Goal: Transaction & Acquisition: Purchase product/service

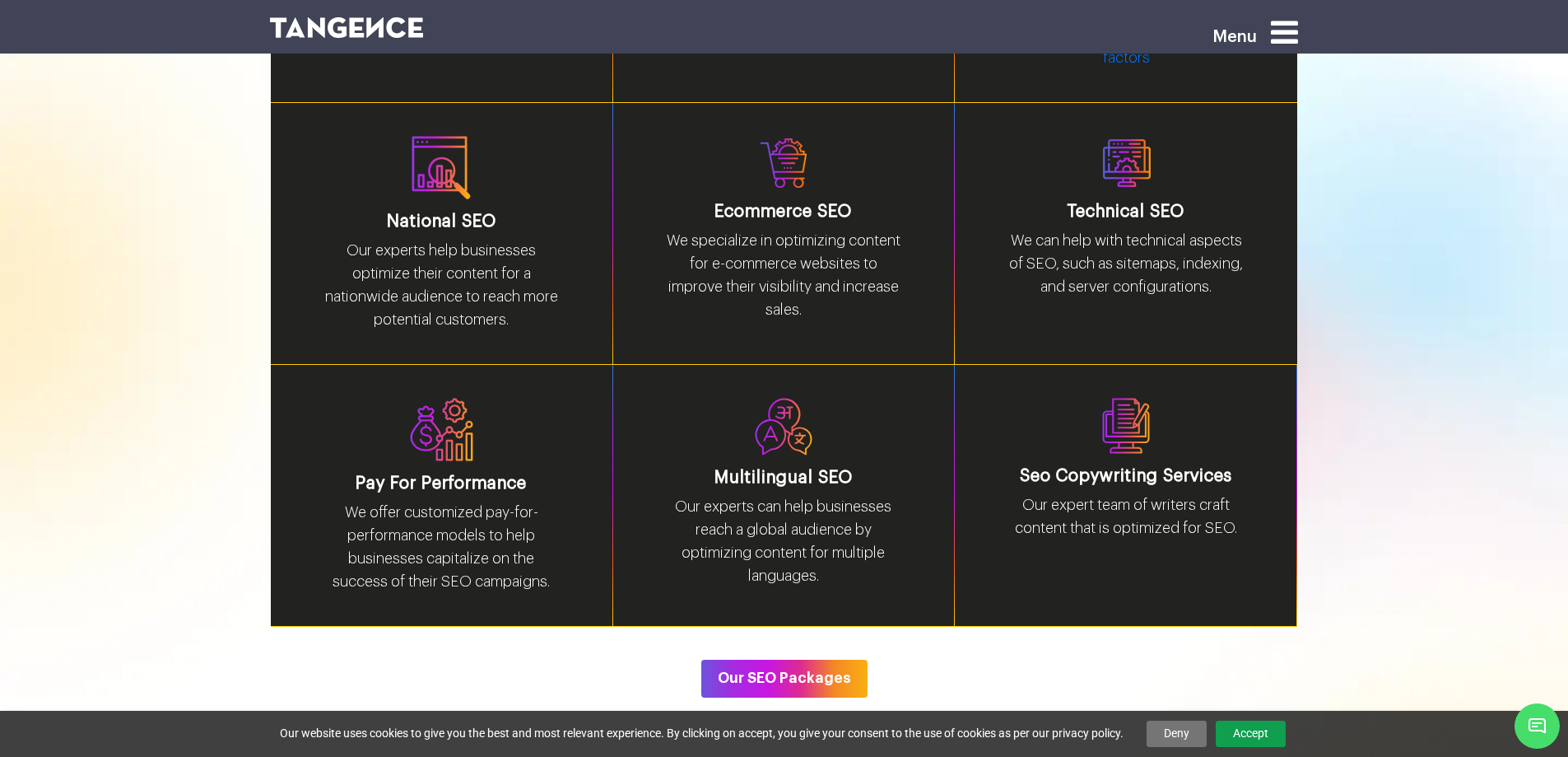
scroll to position [2718, 0]
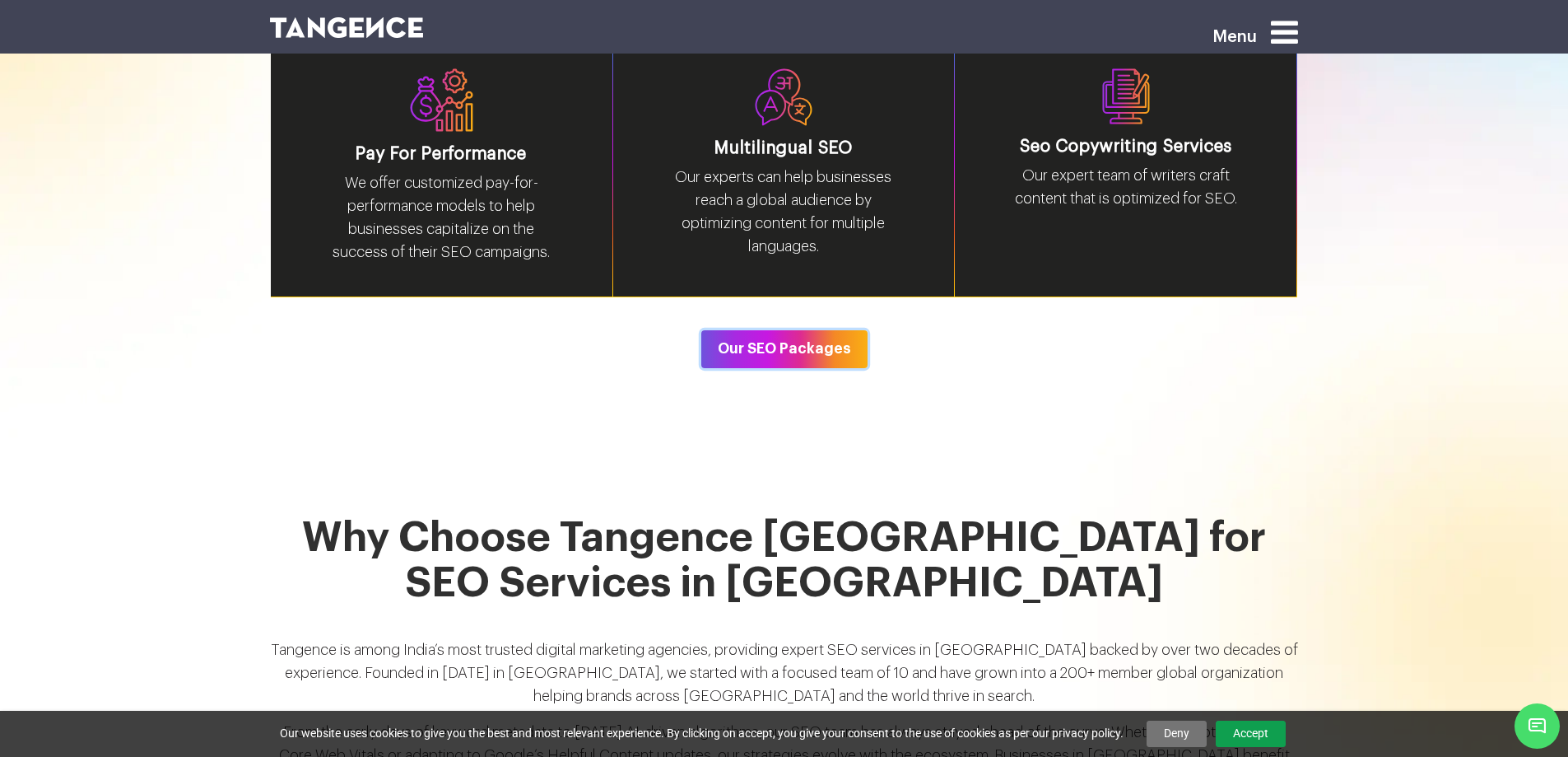
click at [781, 335] on button "Our SEO Packages" at bounding box center [784, 349] width 166 height 38
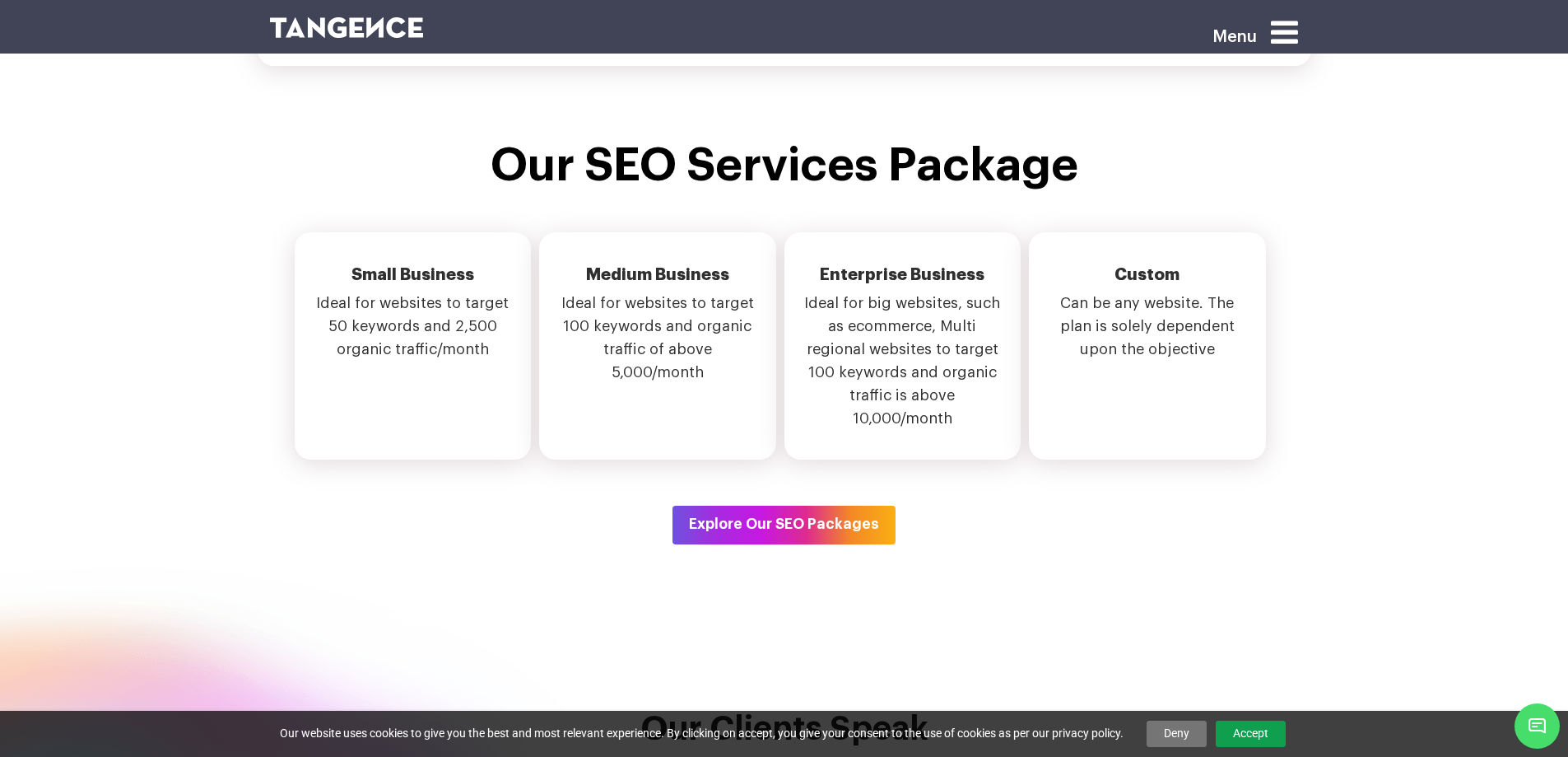
scroll to position [5636, 0]
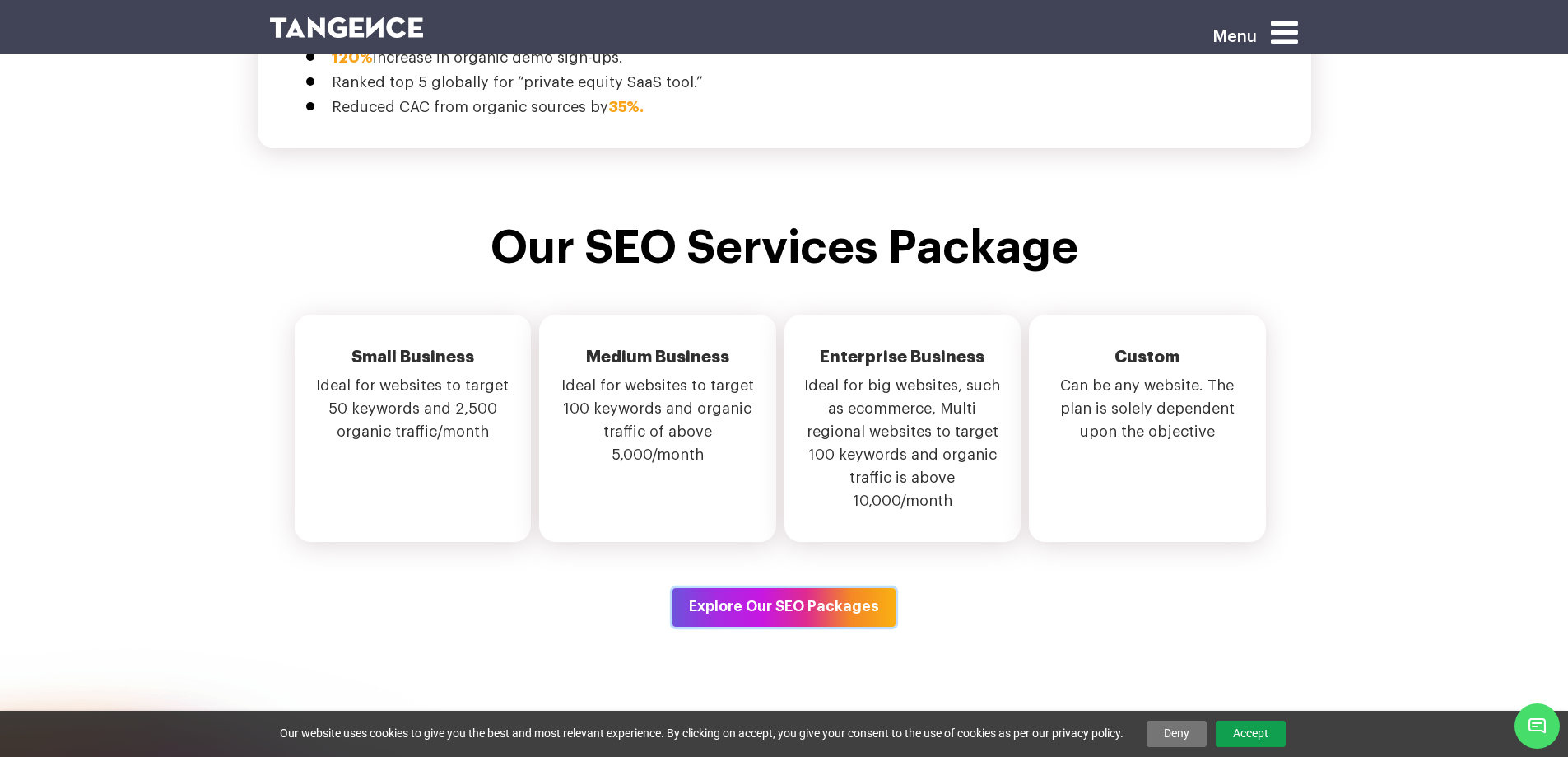
click at [782, 588] on button "Explore Our SEO Packages" at bounding box center [784, 607] width 223 height 38
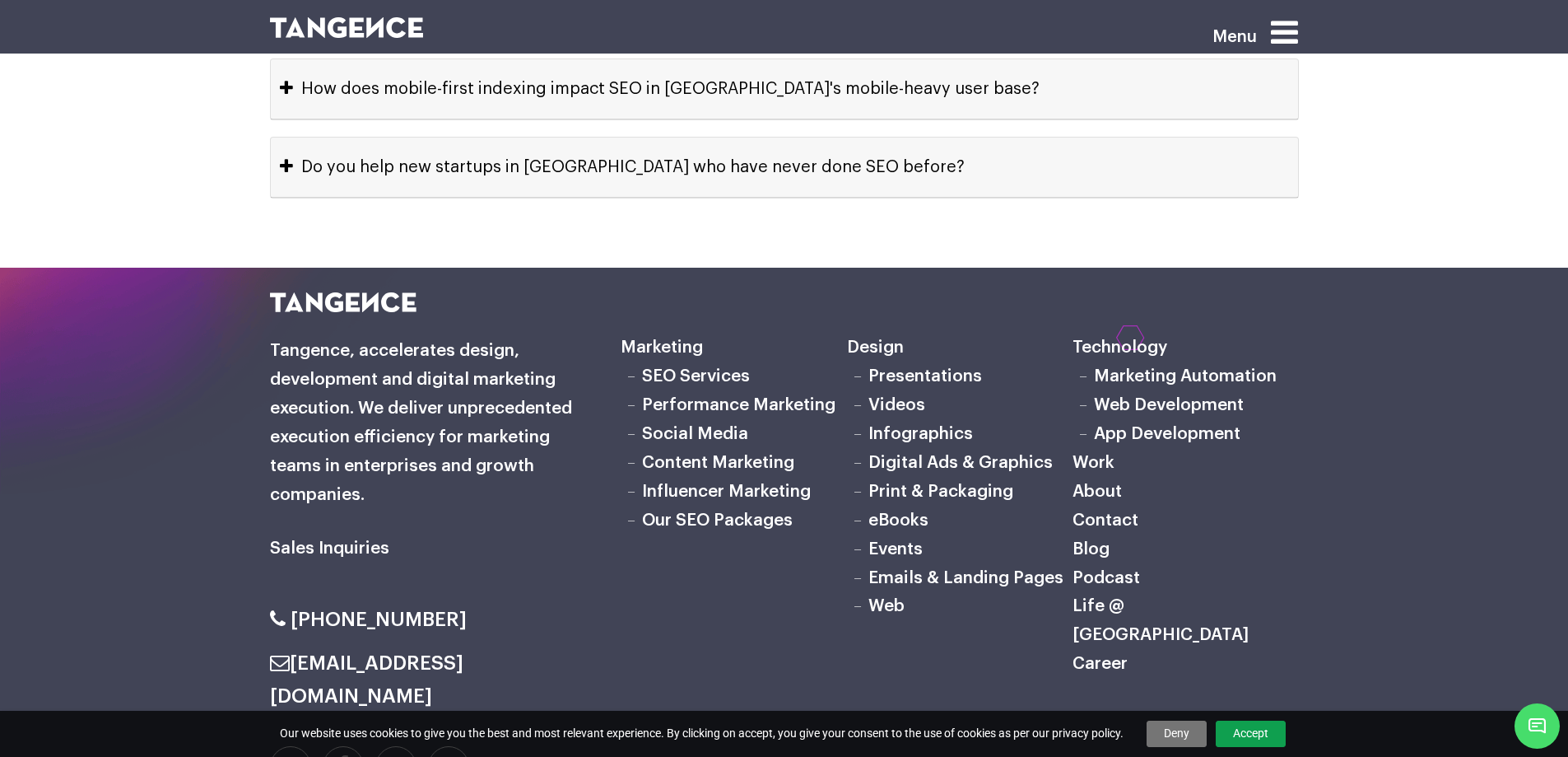
scroll to position [8437, 0]
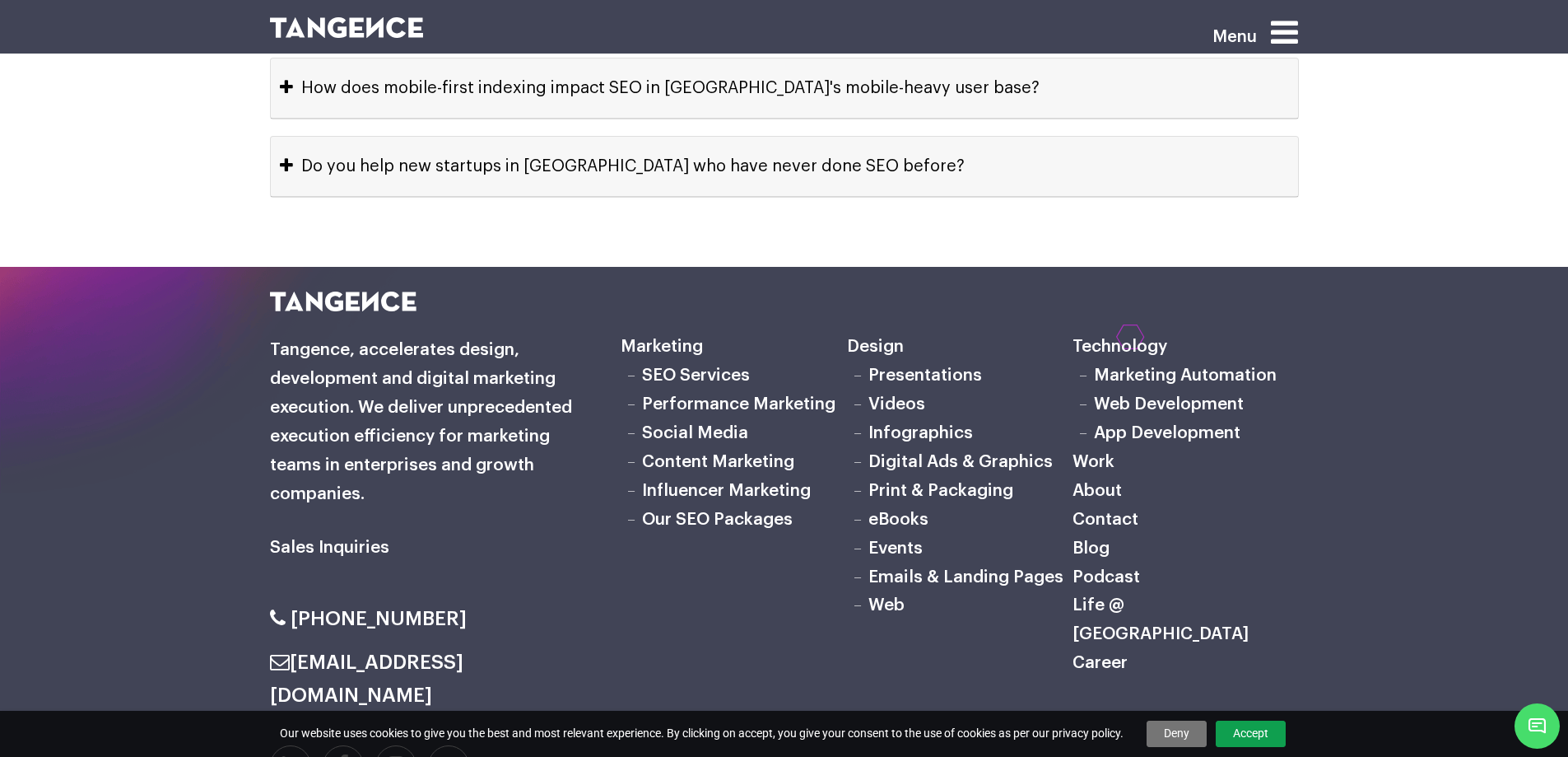
click at [396, 755] on icon at bounding box center [396, 766] width 18 height 22
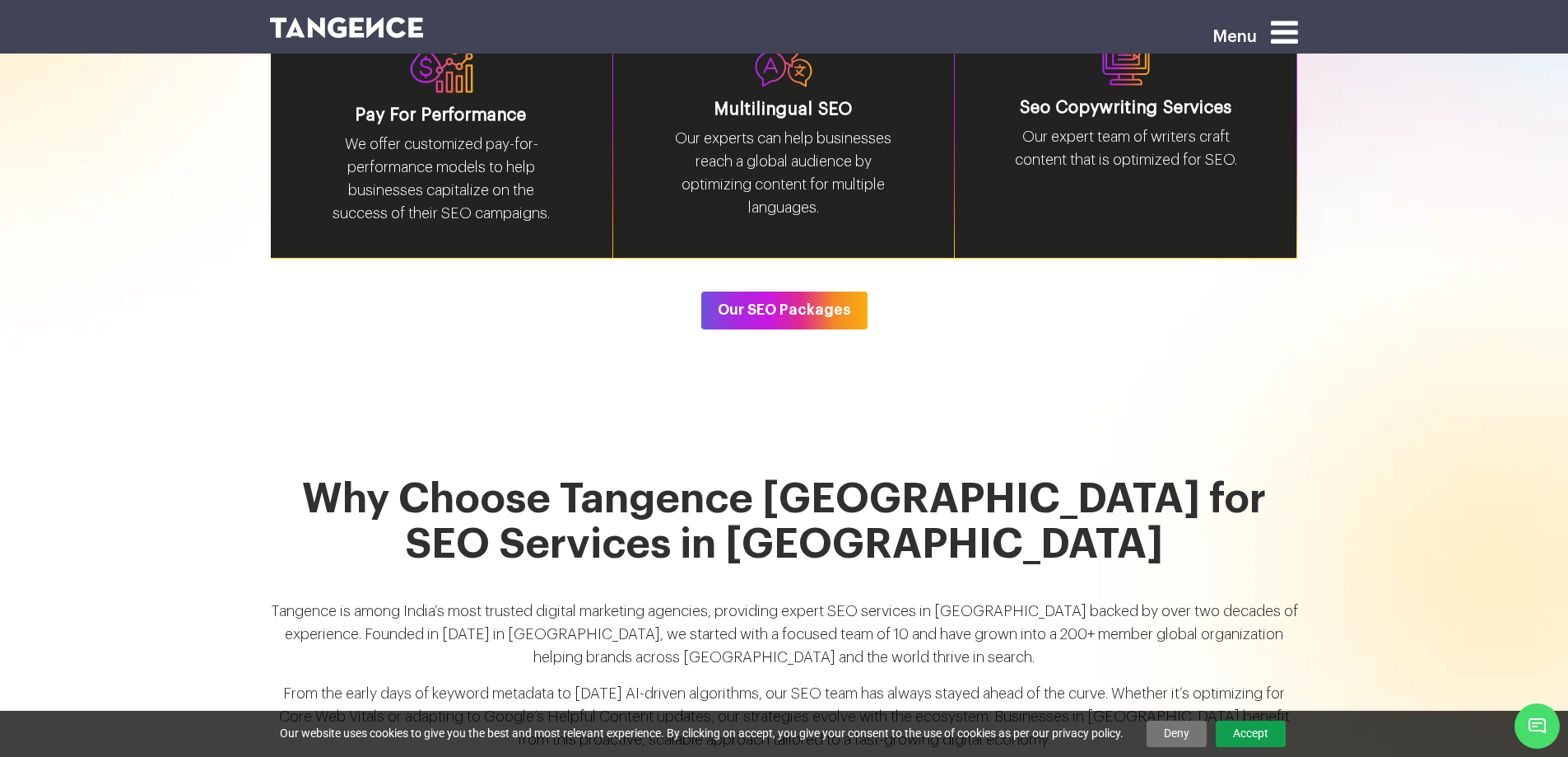
scroll to position [2718, 0]
